Goal: Task Accomplishment & Management: Use online tool/utility

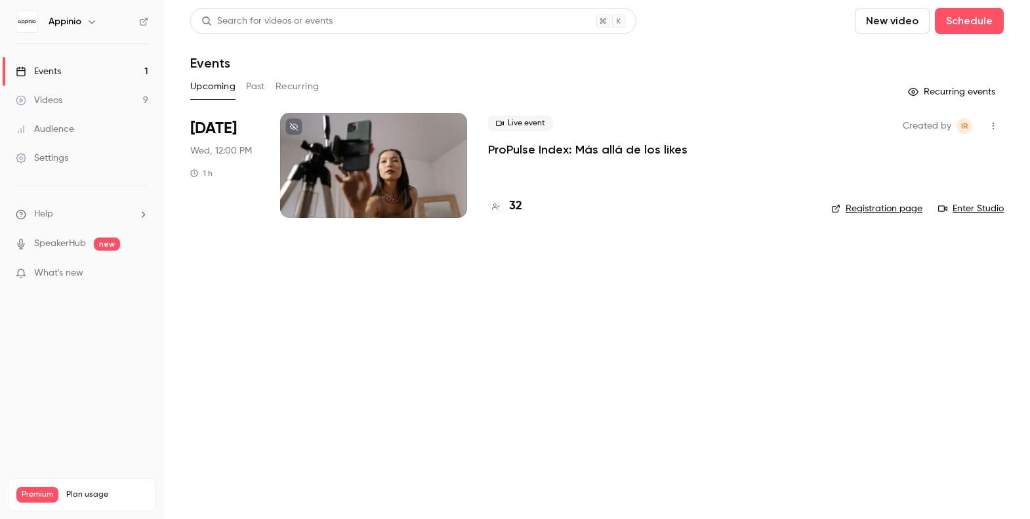
click at [632, 153] on p "ProPulse Index: Más allá de los likes" at bounding box center [587, 150] width 199 height 16
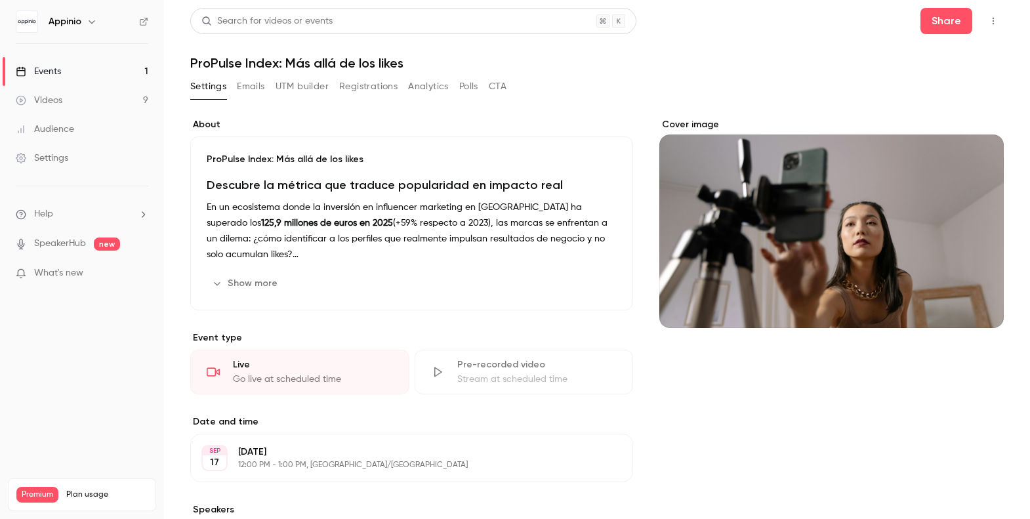
click at [384, 77] on button "Registrations" at bounding box center [368, 86] width 58 height 21
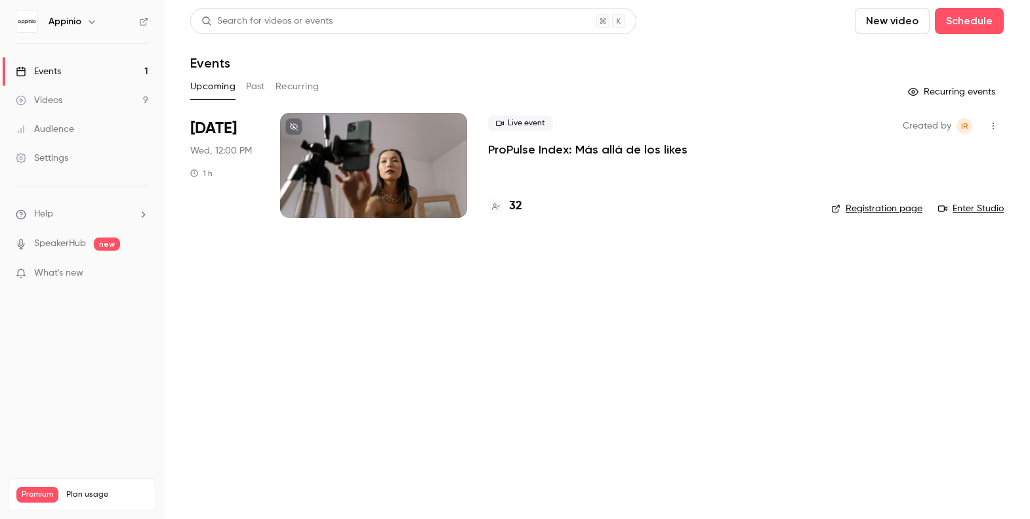
click at [394, 146] on div at bounding box center [373, 165] width 187 height 105
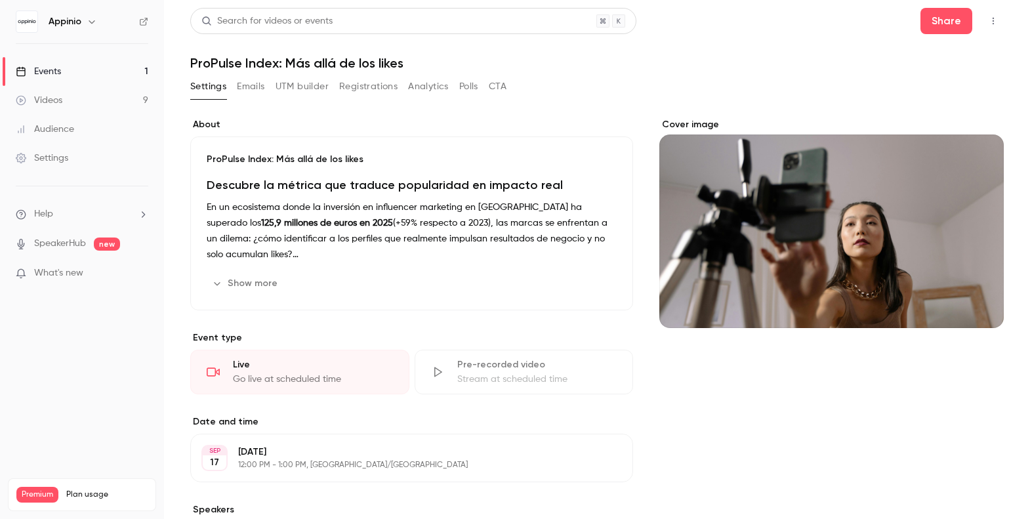
click at [365, 88] on button "Registrations" at bounding box center [368, 86] width 58 height 21
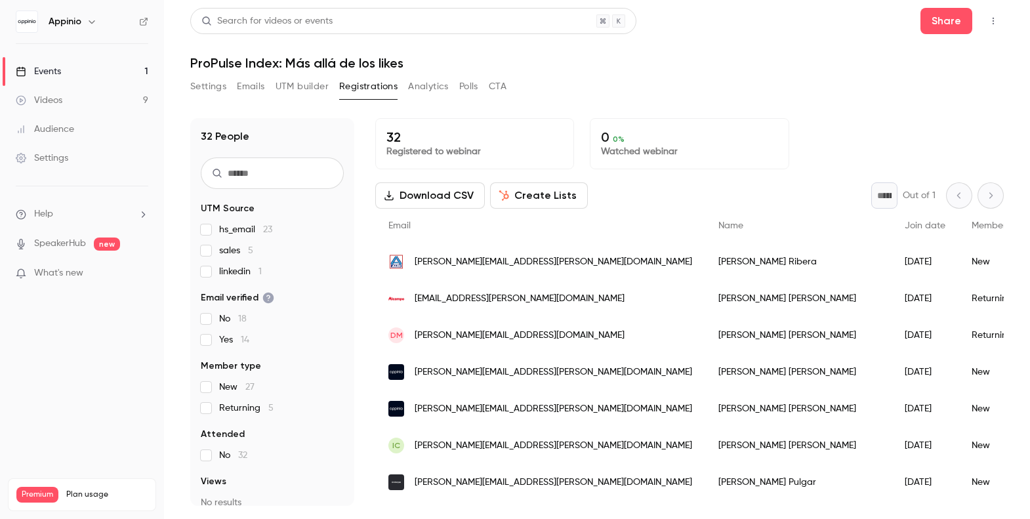
click at [306, 83] on button "UTM builder" at bounding box center [302, 86] width 53 height 21
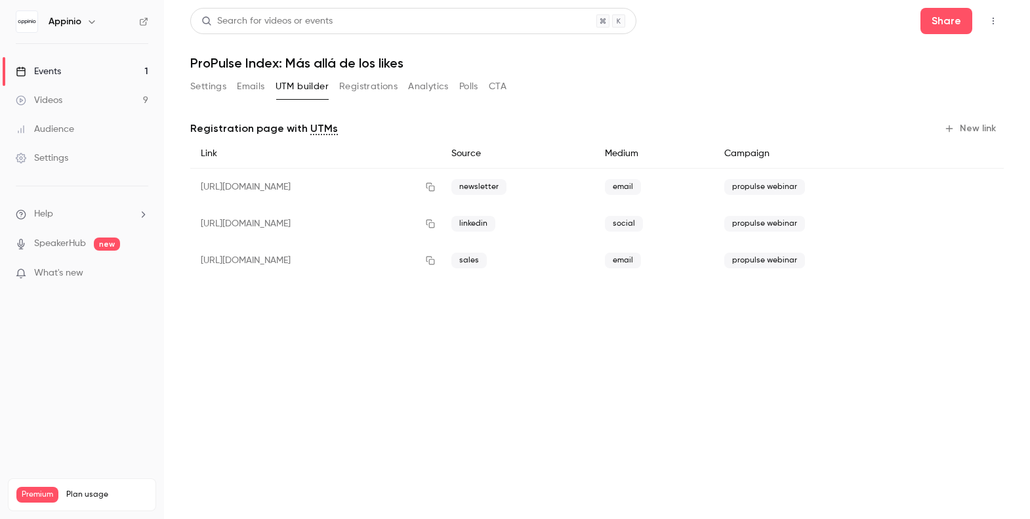
click at [975, 127] on button "New link" at bounding box center [971, 128] width 65 height 21
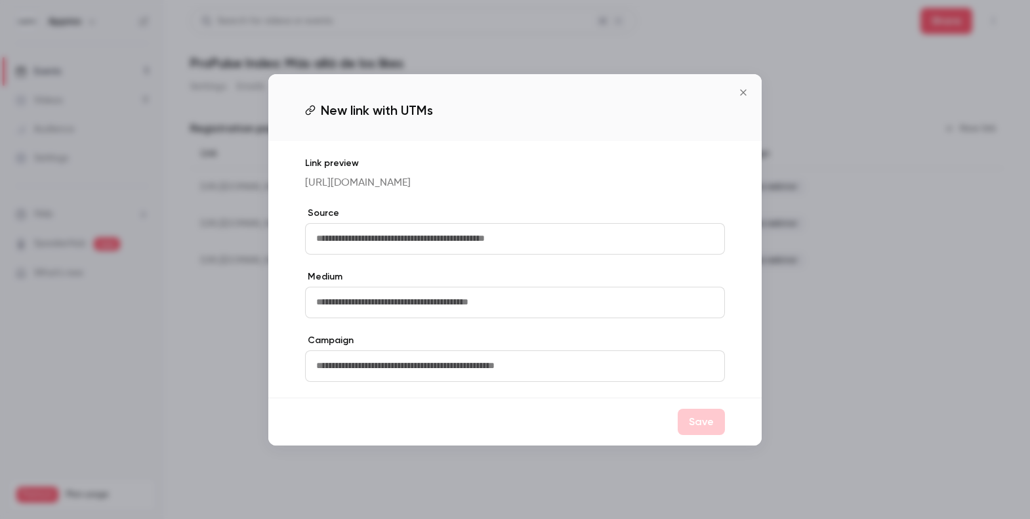
click at [747, 82] on button "Close" at bounding box center [743, 92] width 26 height 26
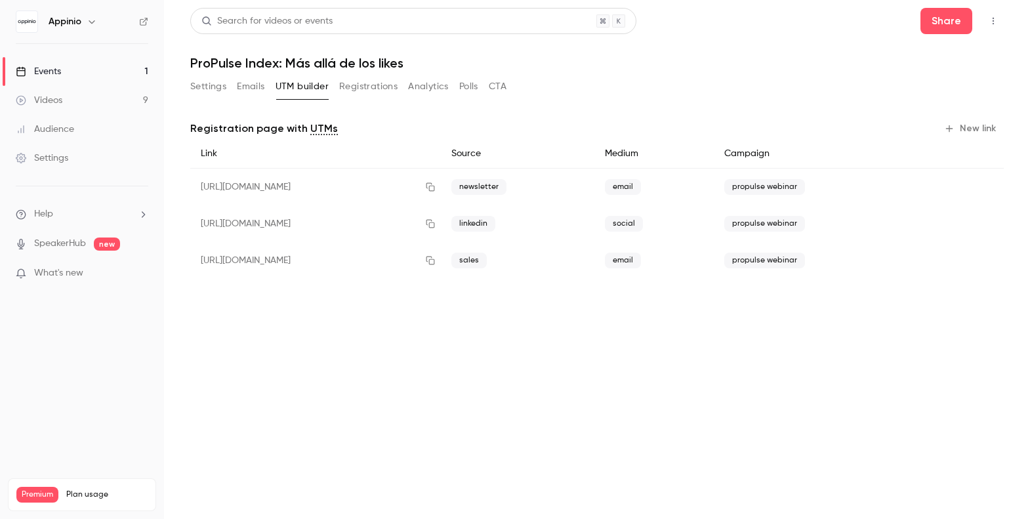
click at [970, 131] on button "New link" at bounding box center [971, 128] width 65 height 21
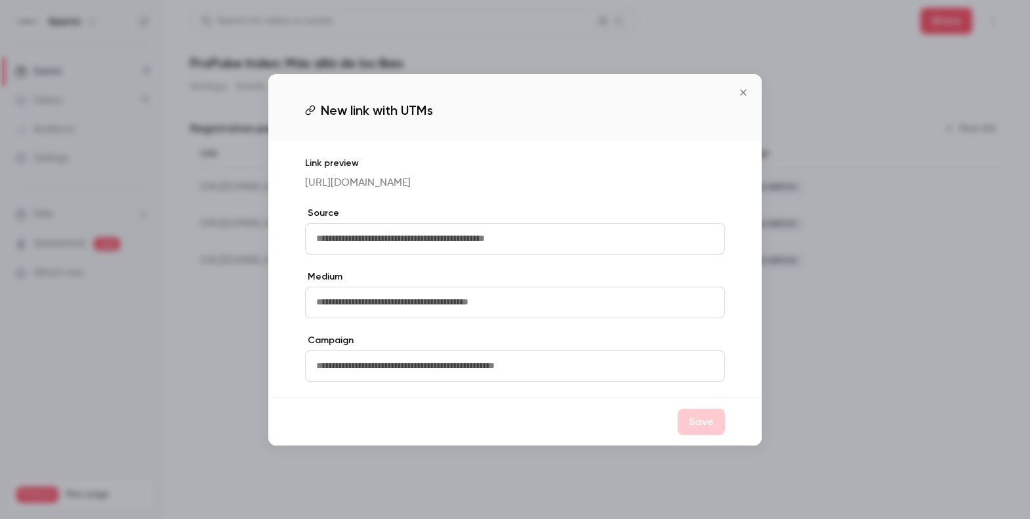
click at [702, 231] on input "text" at bounding box center [515, 238] width 420 height 31
type input "**********"
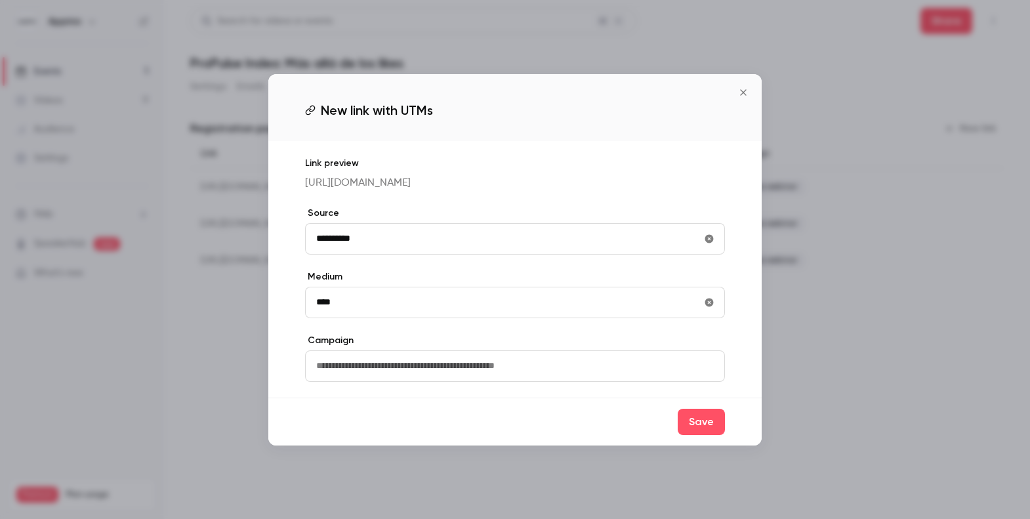
type input "****"
click at [630, 381] on input "text" at bounding box center [515, 365] width 420 height 31
click at [707, 435] on button "Save" at bounding box center [701, 422] width 47 height 26
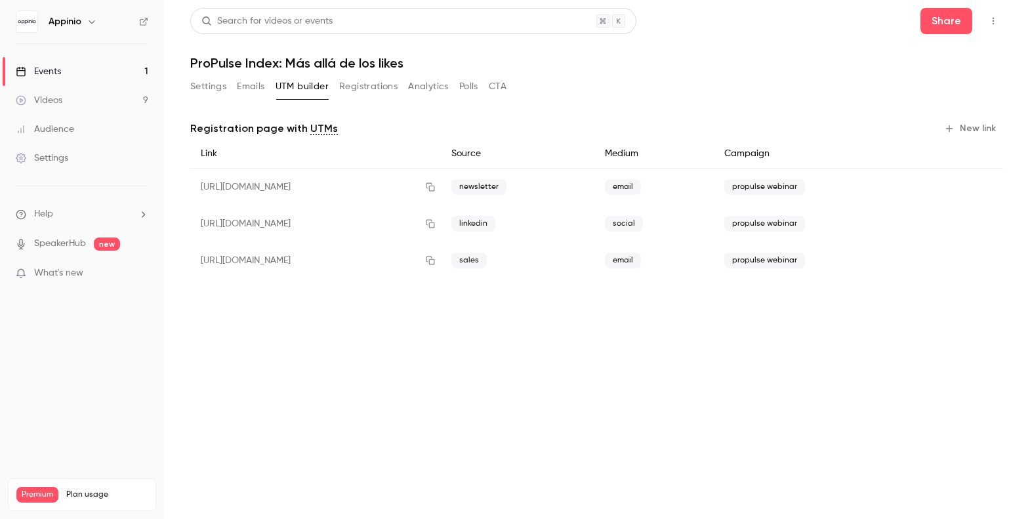
click at [968, 133] on button "New link" at bounding box center [971, 128] width 65 height 21
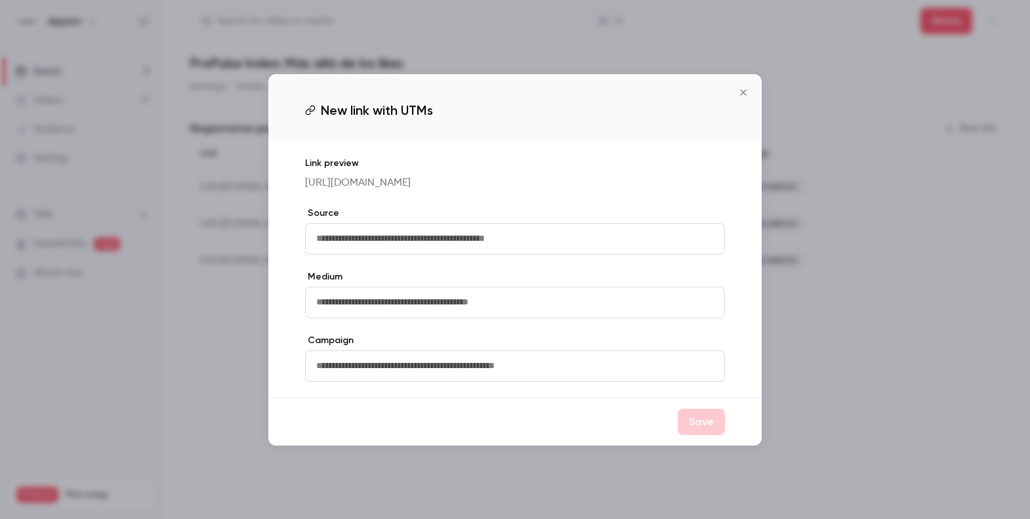
click at [597, 367] on input "text" at bounding box center [515, 365] width 420 height 31
type input "*"
type input "**********"
click at [742, 89] on icon "Close" at bounding box center [743, 92] width 6 height 6
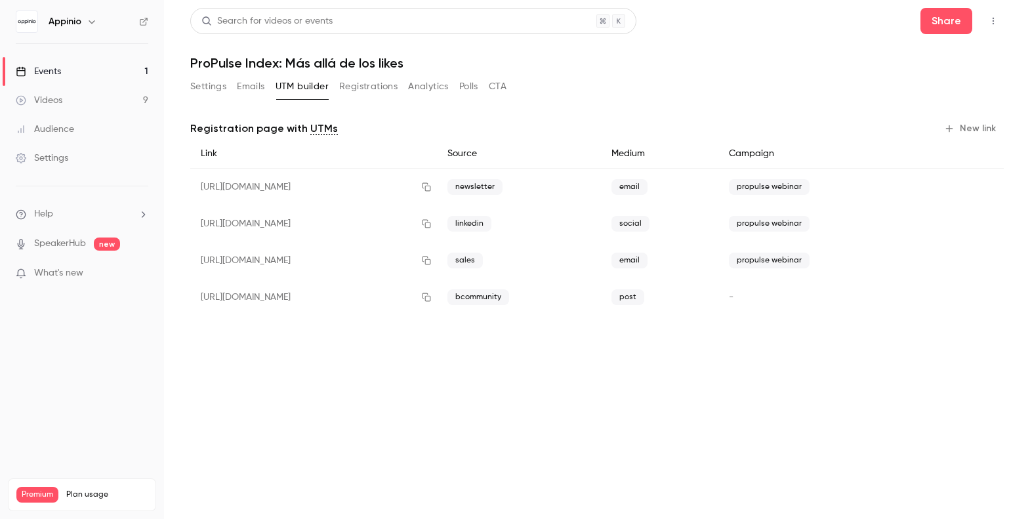
click at [847, 319] on div "Registration page with UTMs New link Link Source Medium Campaign [URL][DOMAIN_N…" at bounding box center [597, 227] width 814 height 219
click at [899, 298] on div "-" at bounding box center [820, 297] width 202 height 37
click at [983, 300] on icon "button" at bounding box center [982, 297] width 9 height 9
click at [982, 127] on button "New link" at bounding box center [971, 128] width 65 height 21
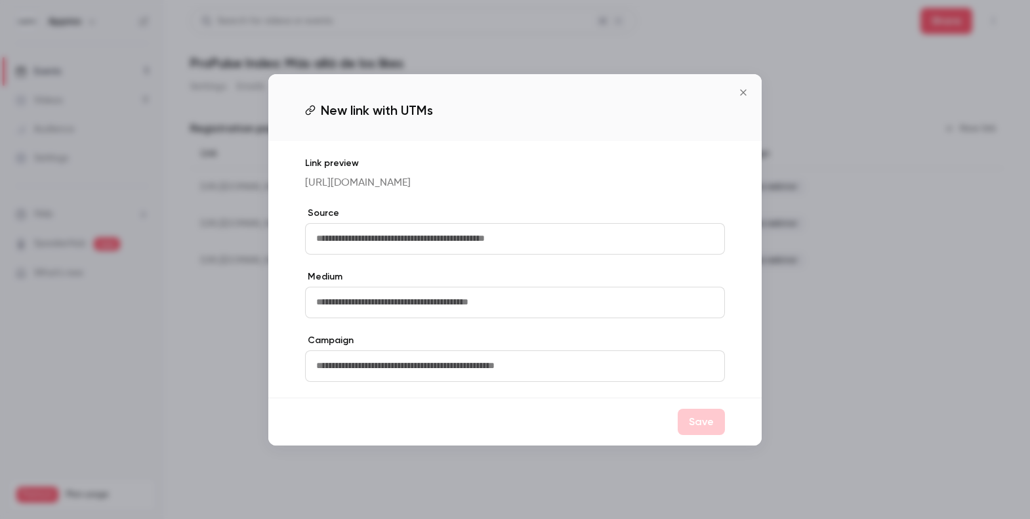
click at [578, 231] on input "text" at bounding box center [515, 238] width 420 height 31
type input "**********"
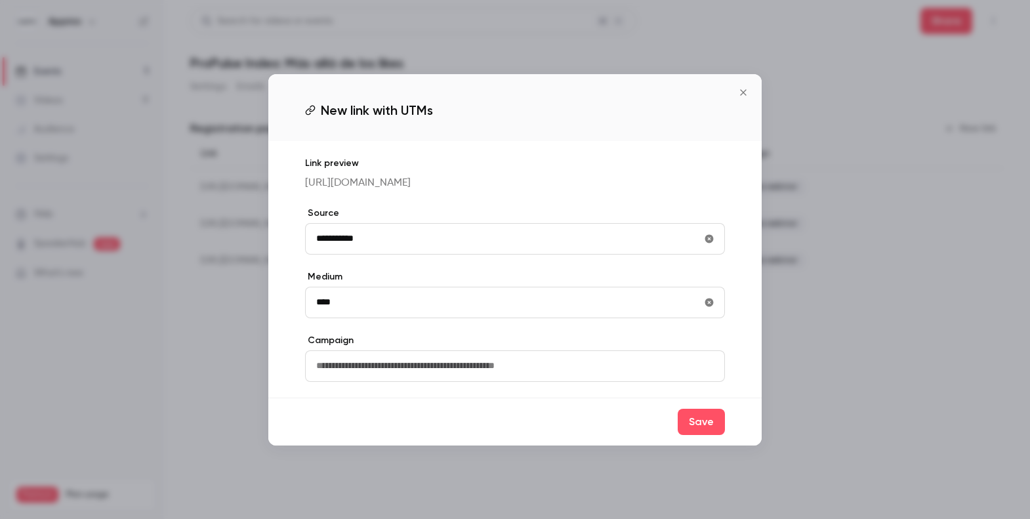
type input "****"
click at [516, 379] on input "text" at bounding box center [515, 365] width 420 height 31
type input "**********"
click at [706, 424] on button "Save" at bounding box center [701, 422] width 47 height 26
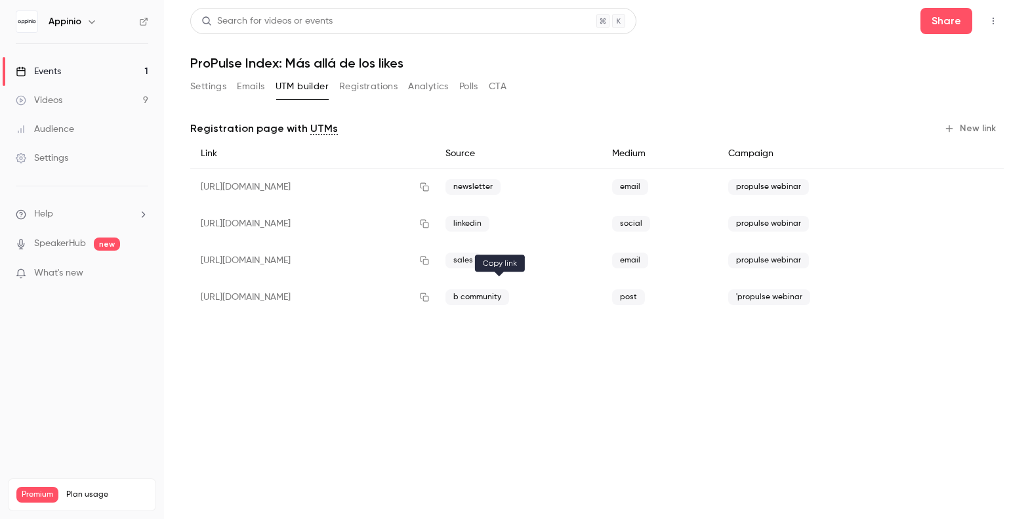
click at [430, 295] on icon "button" at bounding box center [424, 297] width 10 height 9
click at [201, 84] on button "Settings" at bounding box center [208, 86] width 36 height 21
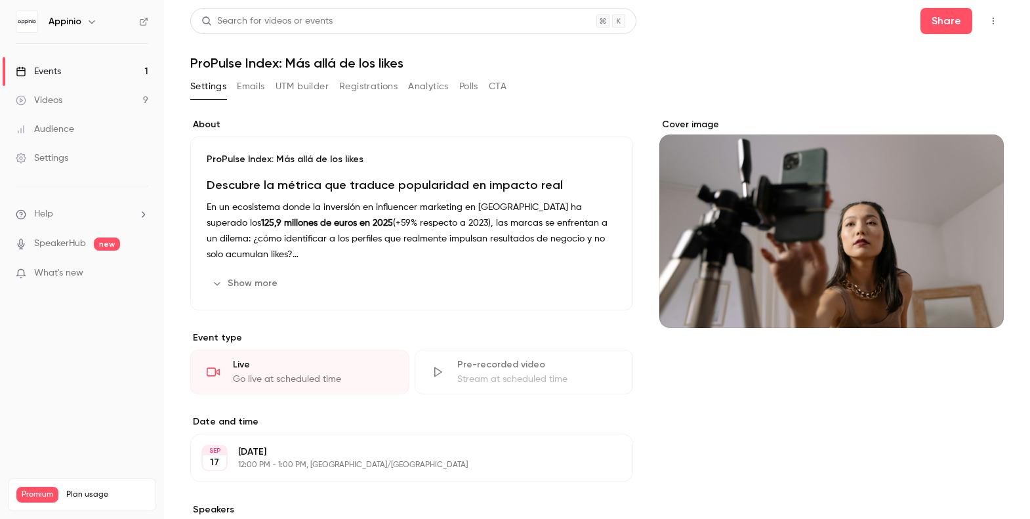
click at [255, 293] on button "Show more" at bounding box center [246, 283] width 79 height 21
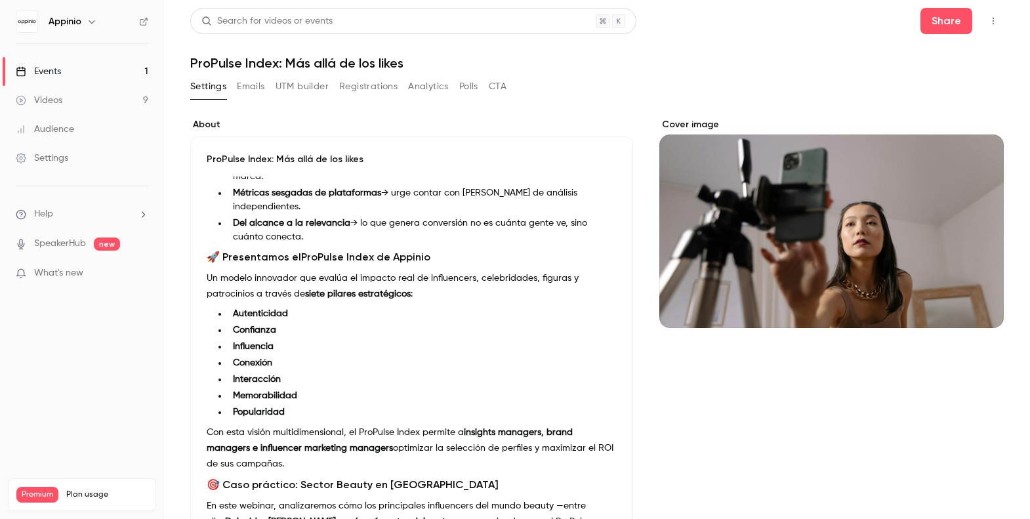
scroll to position [141, 0]
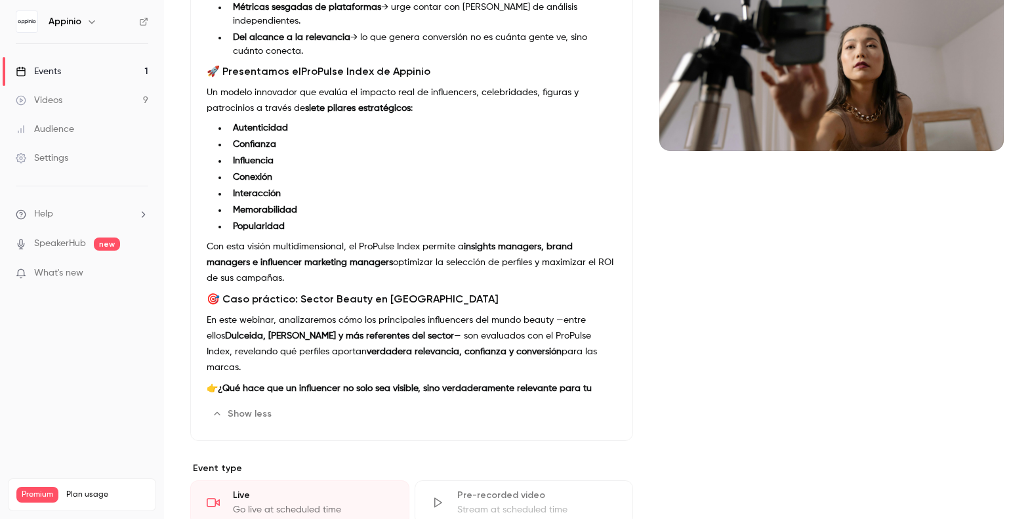
click at [284, 368] on div "Descubre la métrica que traduce popularidad en impacto real En un ecosistema do…" at bounding box center [412, 196] width 410 height 394
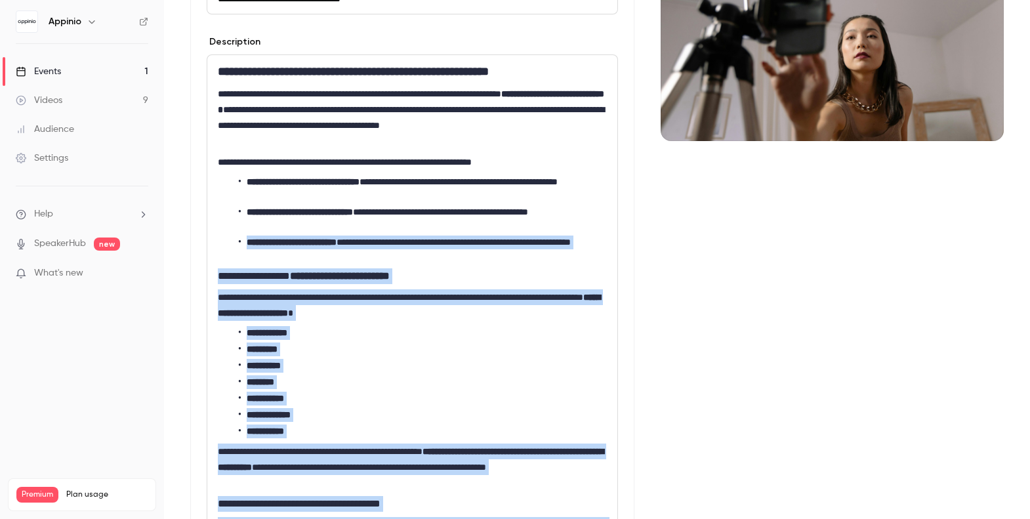
scroll to position [0, 0]
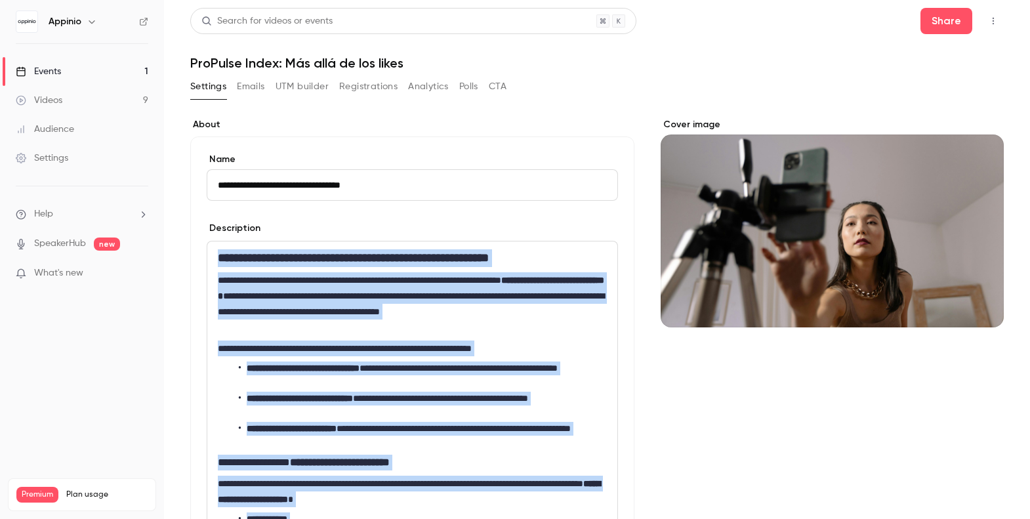
drag, startPoint x: 347, startPoint y: 442, endPoint x: 213, endPoint y: 246, distance: 237.5
copy div "**********"
click at [429, 87] on button "Analytics" at bounding box center [428, 86] width 41 height 21
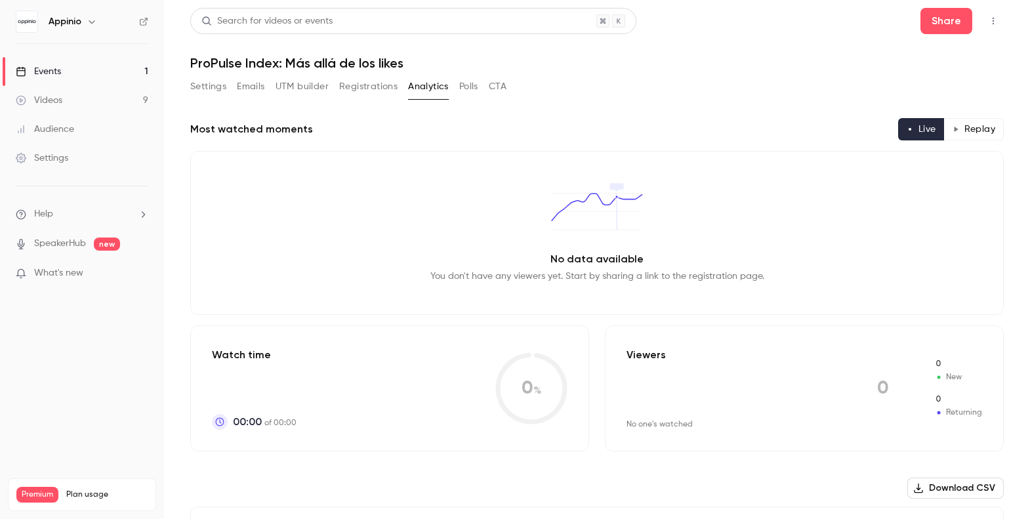
click at [283, 85] on button "UTM builder" at bounding box center [302, 86] width 53 height 21
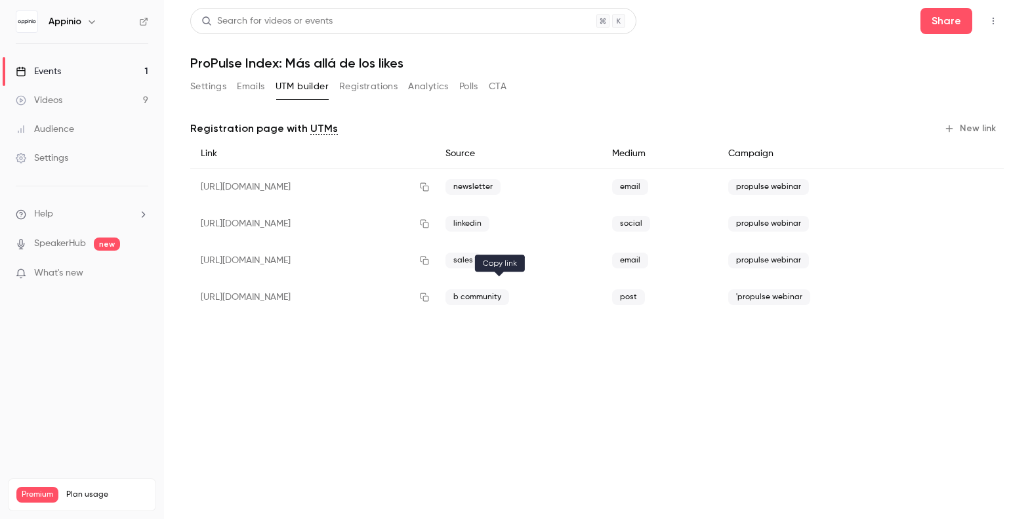
click at [429, 296] on icon "button" at bounding box center [424, 297] width 9 height 9
click at [192, 77] on button "Settings" at bounding box center [208, 86] width 36 height 21
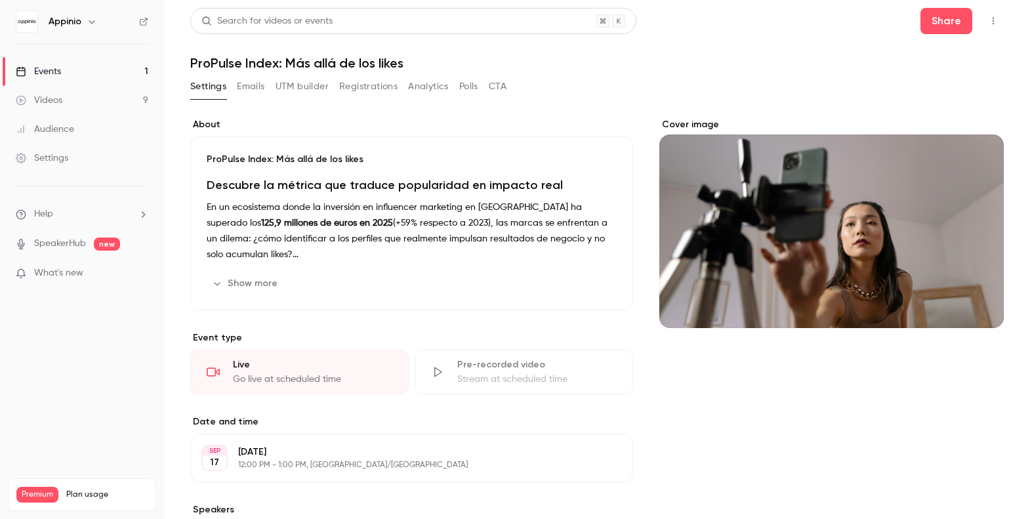
click at [362, 177] on h1 "Descubre la métrica que traduce popularidad en impacto real" at bounding box center [412, 186] width 410 height 18
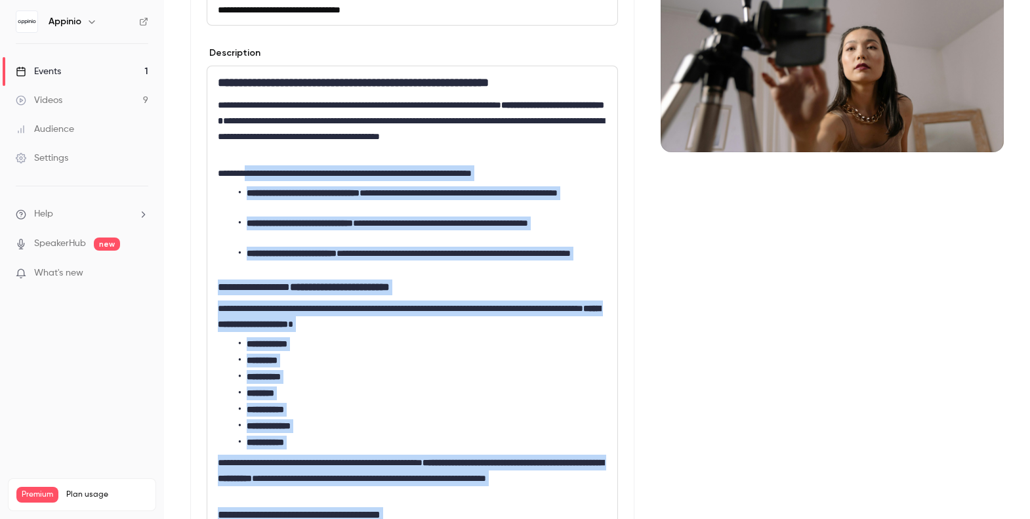
scroll to position [65, 0]
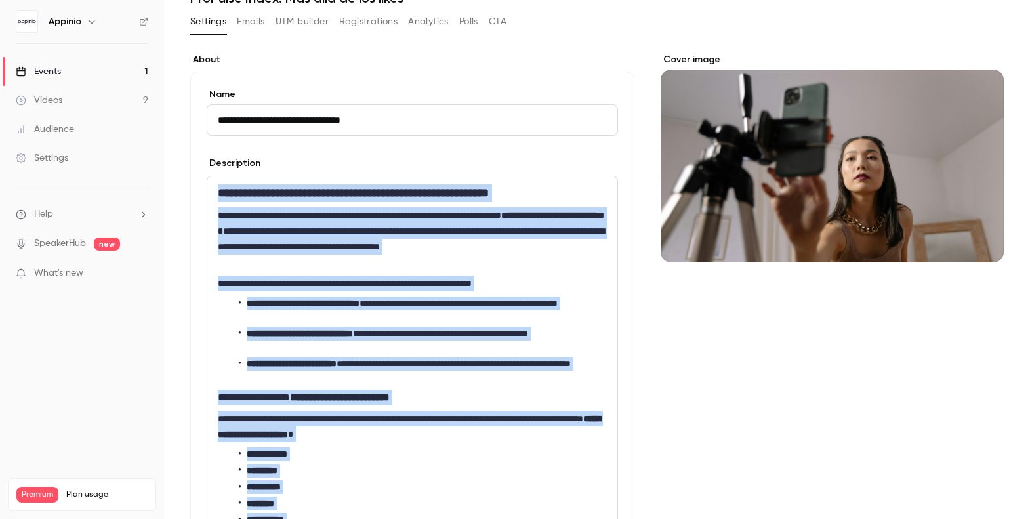
drag, startPoint x: 347, startPoint y: 255, endPoint x: 190, endPoint y: 190, distance: 170.0
click at [190, 190] on div "**********" at bounding box center [412, 454] width 444 height 765
copy div "**********"
click at [297, 25] on button "UTM builder" at bounding box center [302, 21] width 53 height 21
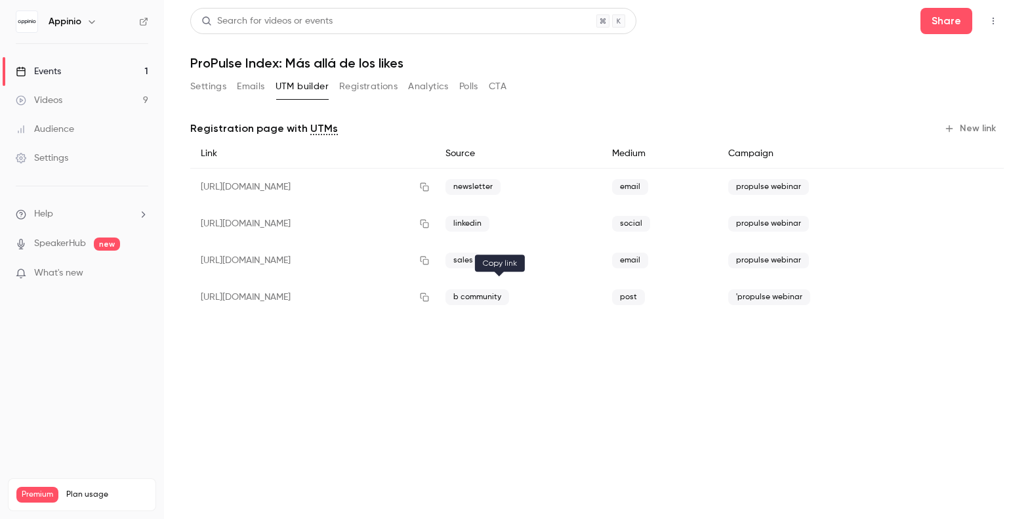
click at [430, 295] on icon "button" at bounding box center [424, 297] width 10 height 9
